Goal: Task Accomplishment & Management: Manage account settings

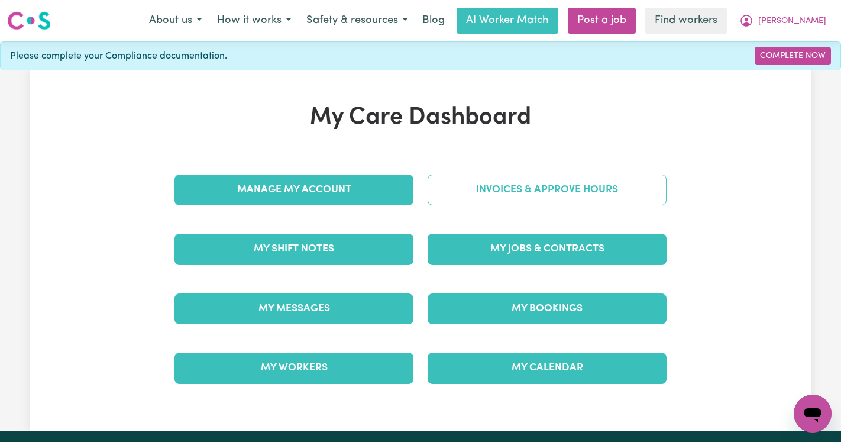
click at [536, 189] on link "Invoices & Approve Hours" at bounding box center [546, 189] width 239 height 31
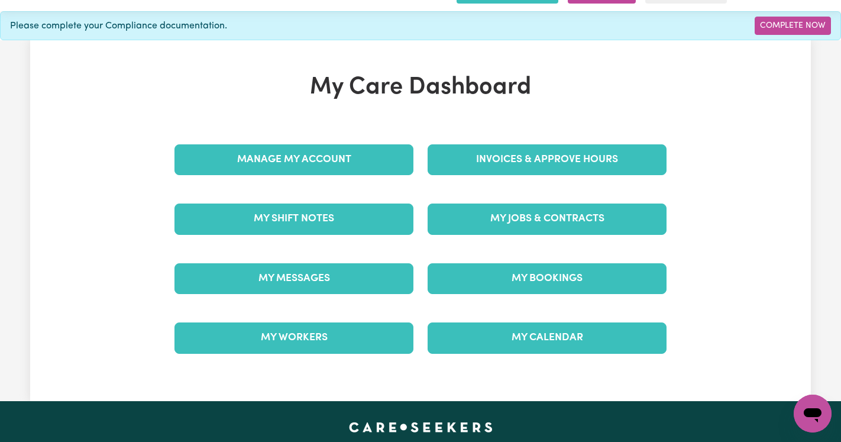
scroll to position [98, 0]
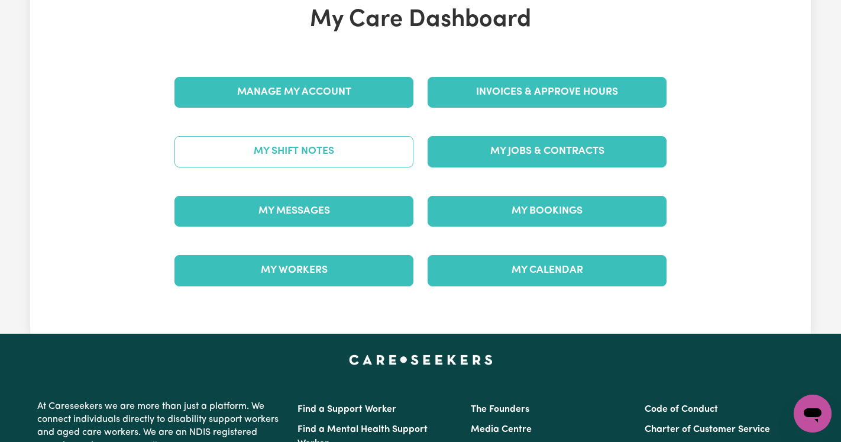
click at [322, 154] on link "My Shift Notes" at bounding box center [293, 151] width 239 height 31
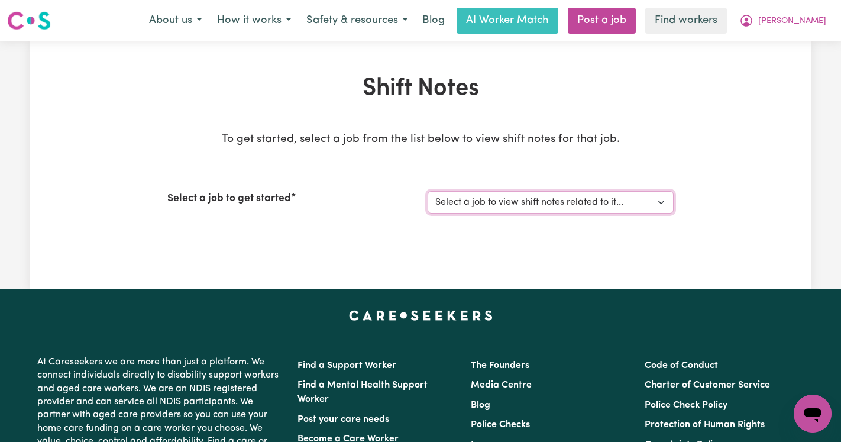
click at [498, 197] on select "Select a job to view shift notes related to it... [DEMOGRAPHIC_DATA] Support Wo…" at bounding box center [550, 202] width 246 height 22
select select "13180"
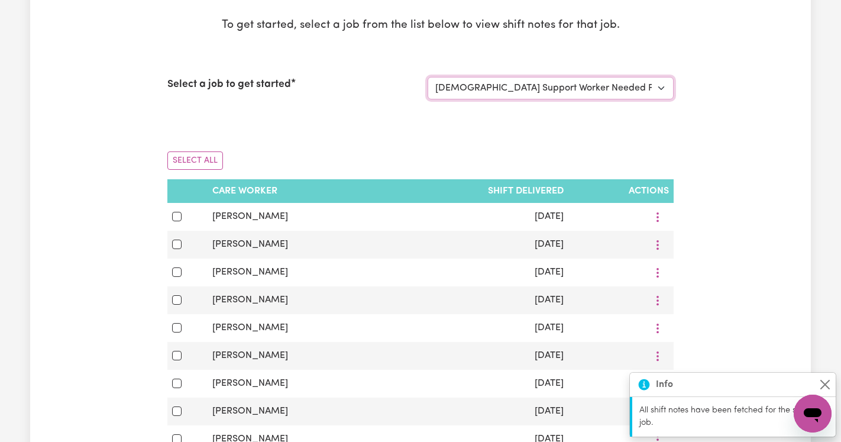
scroll to position [156, 0]
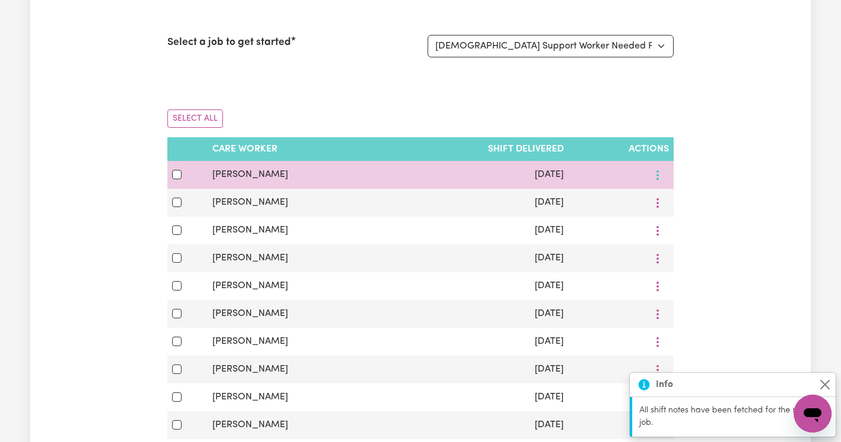
click at [657, 173] on button "More options" at bounding box center [657, 175] width 22 height 18
click at [669, 196] on link "View Shift Note" at bounding box center [679, 202] width 98 height 24
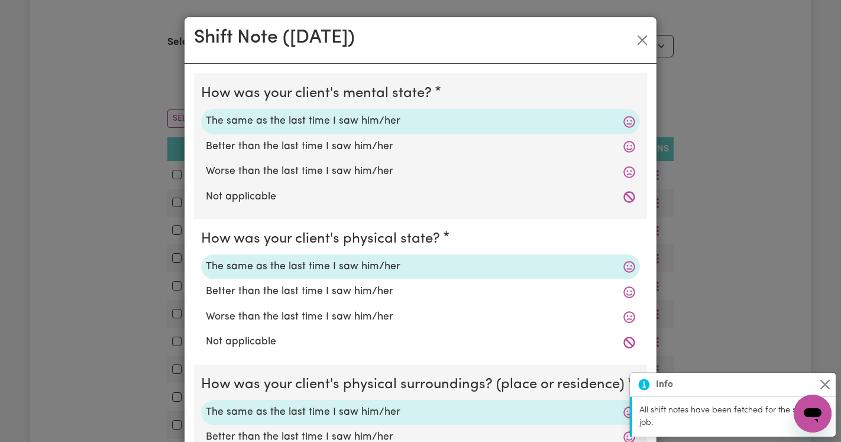
scroll to position [383, 0]
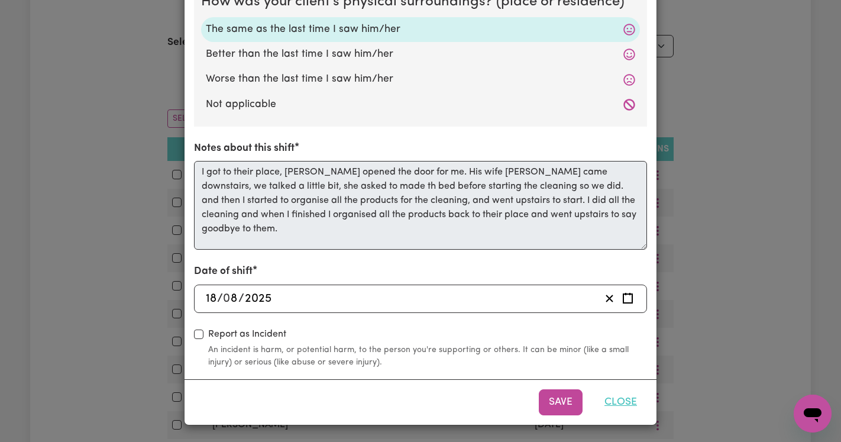
click at [610, 404] on button "Close" at bounding box center [620, 402] width 53 height 26
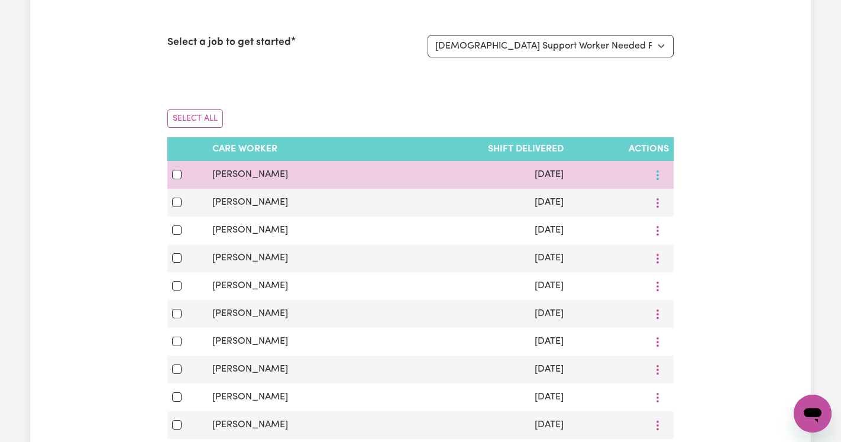
click at [656, 173] on icon "More options" at bounding box center [658, 175] width 12 height 12
click at [685, 233] on link "Download" at bounding box center [679, 226] width 98 height 24
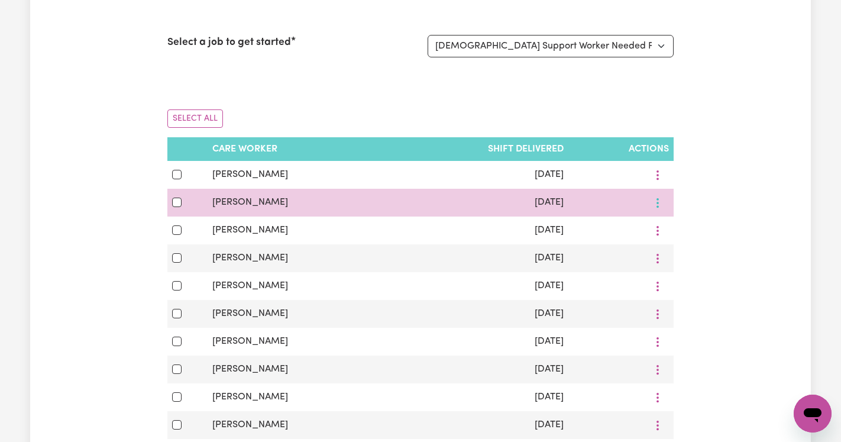
click at [654, 202] on icon "More options" at bounding box center [658, 203] width 12 height 12
click at [649, 254] on icon at bounding box center [644, 253] width 9 height 9
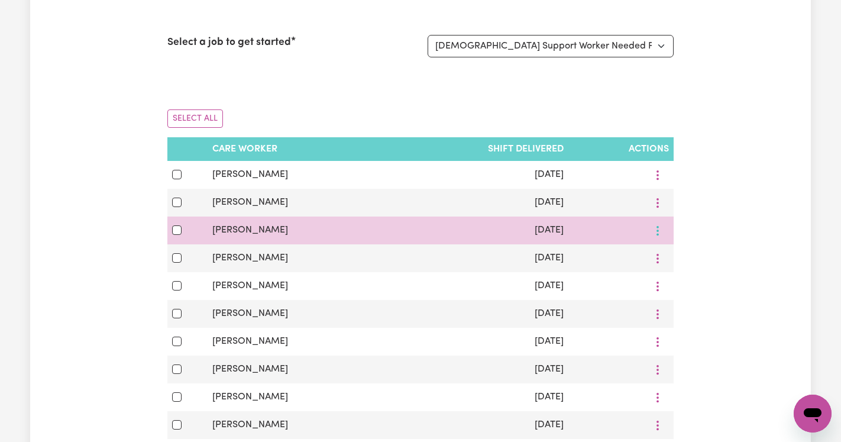
click at [659, 231] on button "More options" at bounding box center [657, 230] width 22 height 18
click at [682, 274] on link "Download" at bounding box center [679, 282] width 98 height 24
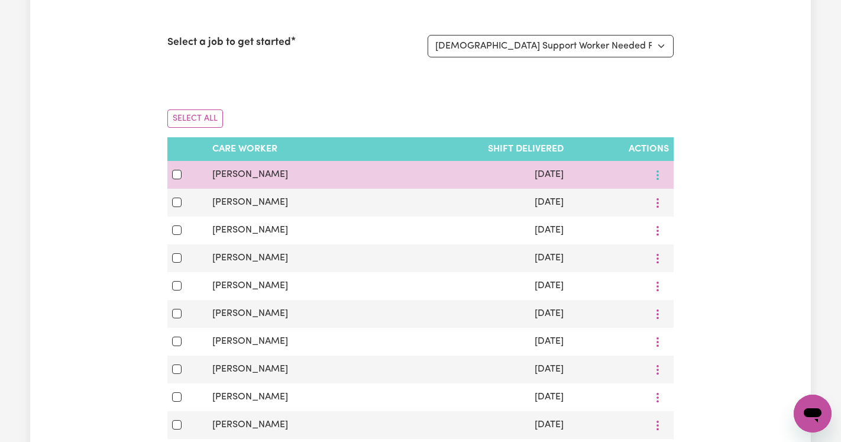
click at [655, 173] on icon "More options" at bounding box center [658, 175] width 12 height 12
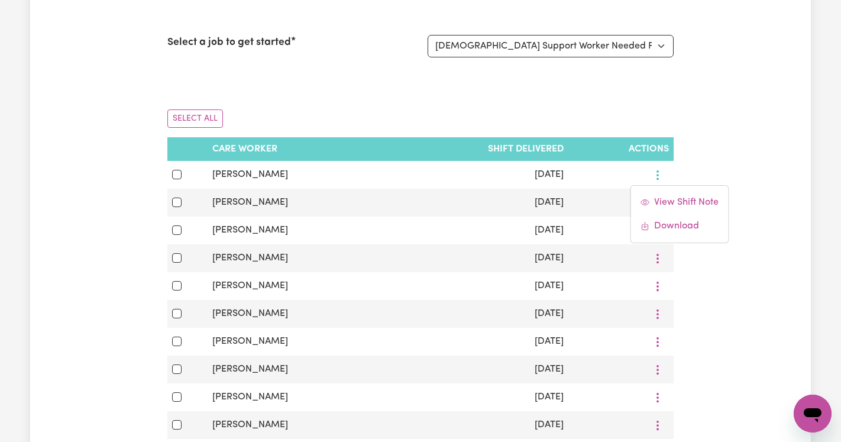
click at [728, 265] on div "Shift Notes To get started, select a job from the list below to view shift note…" at bounding box center [420, 335] width 780 height 835
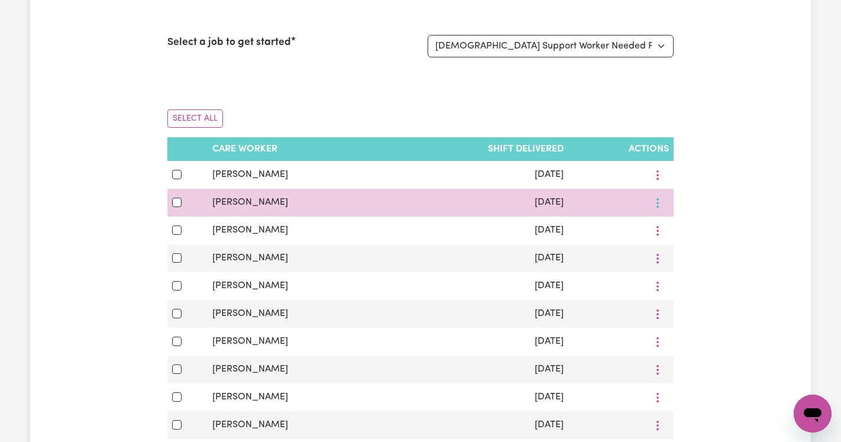
click at [660, 203] on icon "More options" at bounding box center [658, 203] width 12 height 12
click at [669, 248] on link "Download" at bounding box center [679, 254] width 98 height 24
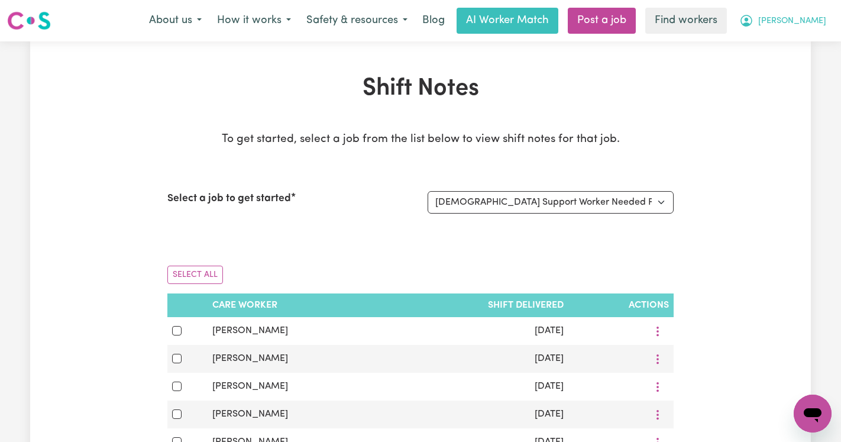
click at [824, 13] on button "[PERSON_NAME]" at bounding box center [782, 20] width 102 height 25
click at [788, 65] on link "Logout" at bounding box center [786, 68] width 93 height 22
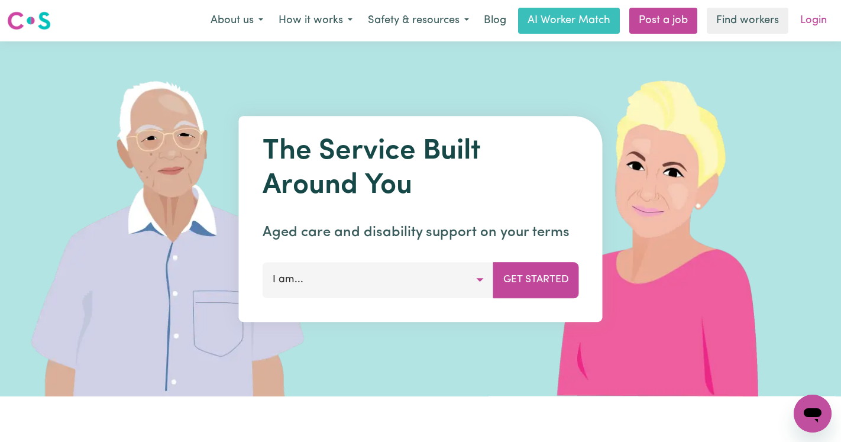
click at [811, 22] on link "Login" at bounding box center [813, 21] width 41 height 26
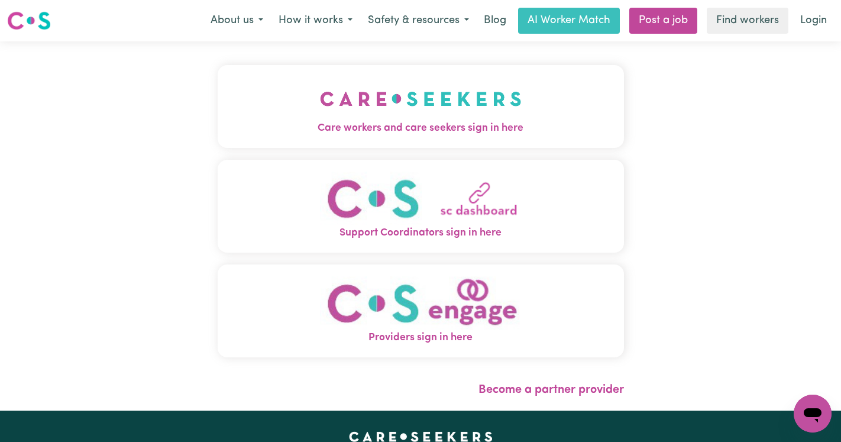
click at [320, 101] on img "Care workers and care seekers sign in here" at bounding box center [421, 99] width 202 height 44
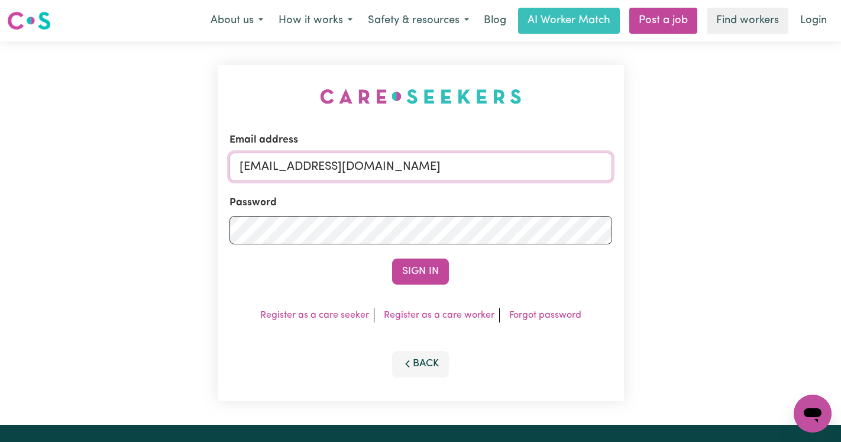
drag, startPoint x: 568, startPoint y: 166, endPoint x: 299, endPoint y: 174, distance: 269.2
click at [299, 174] on input "[EMAIL_ADDRESS][DOMAIN_NAME]" at bounding box center [420, 167] width 383 height 28
paste input "udithRobsonHCK"
type input "[EMAIL_ADDRESS][DOMAIN_NAME]"
click at [392, 258] on button "Sign In" at bounding box center [420, 271] width 57 height 26
